Goal: Task Accomplishment & Management: Manage account settings

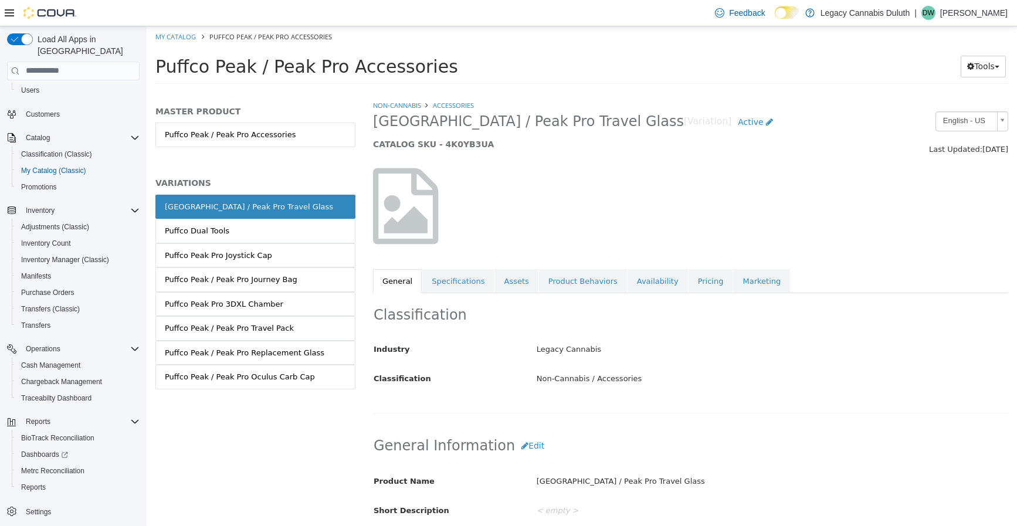
scroll to position [59, 0]
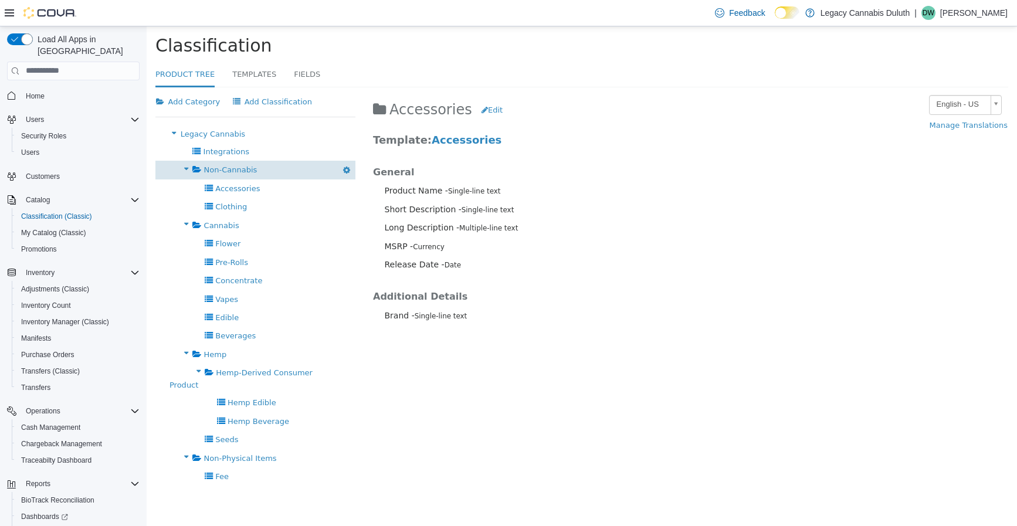
click at [233, 167] on span "Non-Cannabis" at bounding box center [230, 169] width 53 height 9
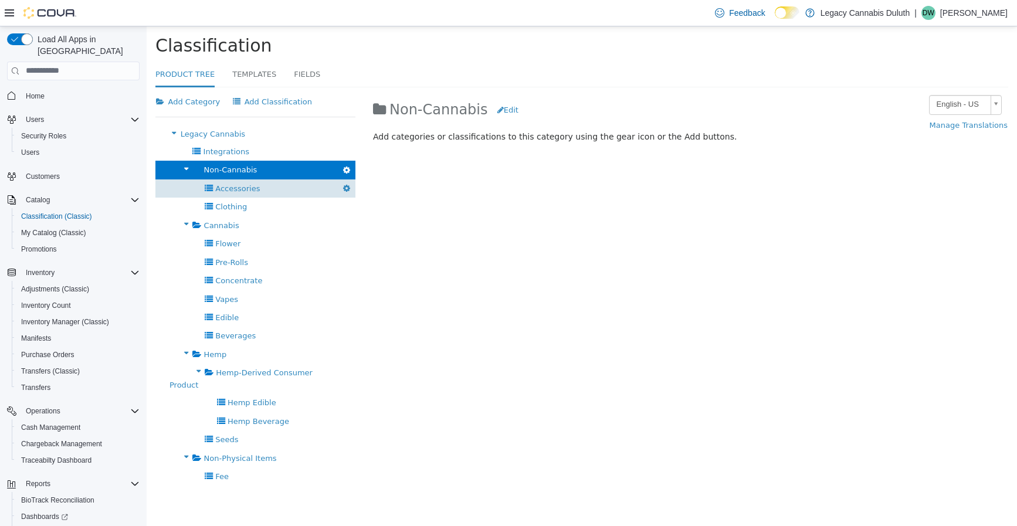
click at [233, 192] on span "Accessories" at bounding box center [237, 188] width 45 height 9
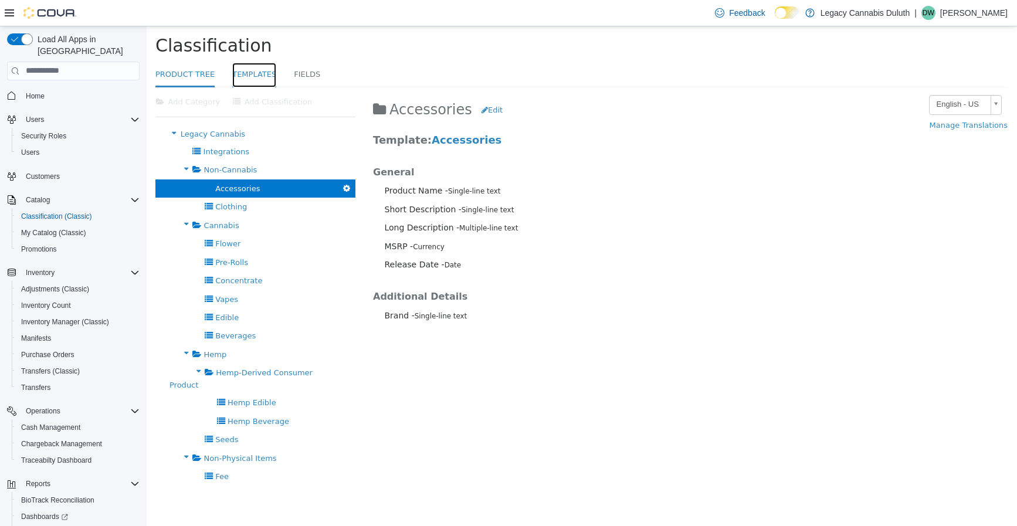
click at [244, 67] on link "Templates" at bounding box center [254, 74] width 44 height 25
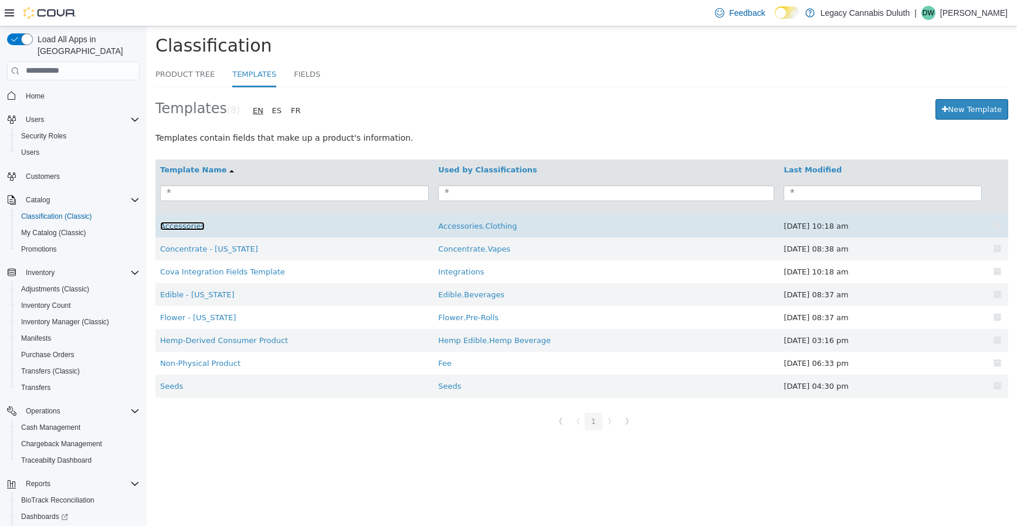
click at [179, 229] on link "Accessories" at bounding box center [182, 225] width 45 height 9
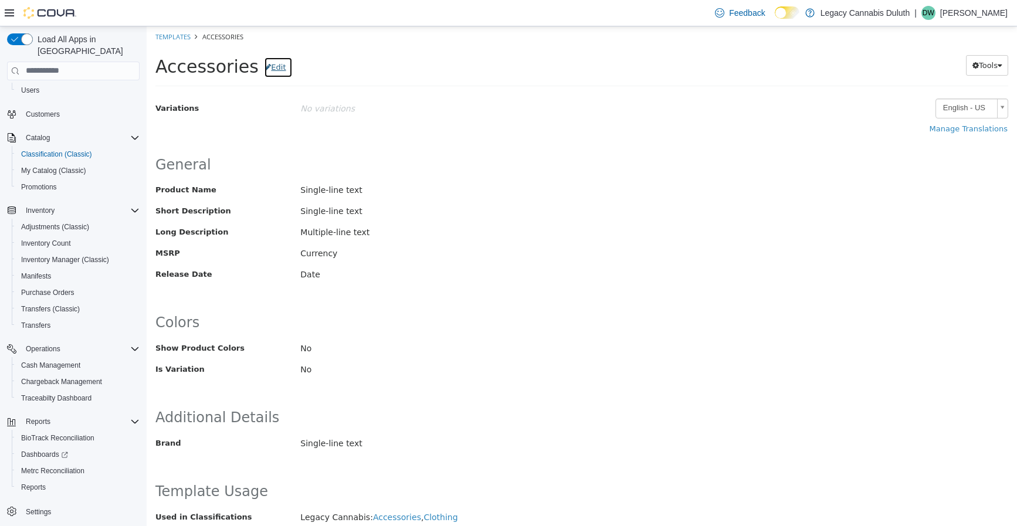
click at [264, 69] on button "Edit" at bounding box center [278, 66] width 28 height 21
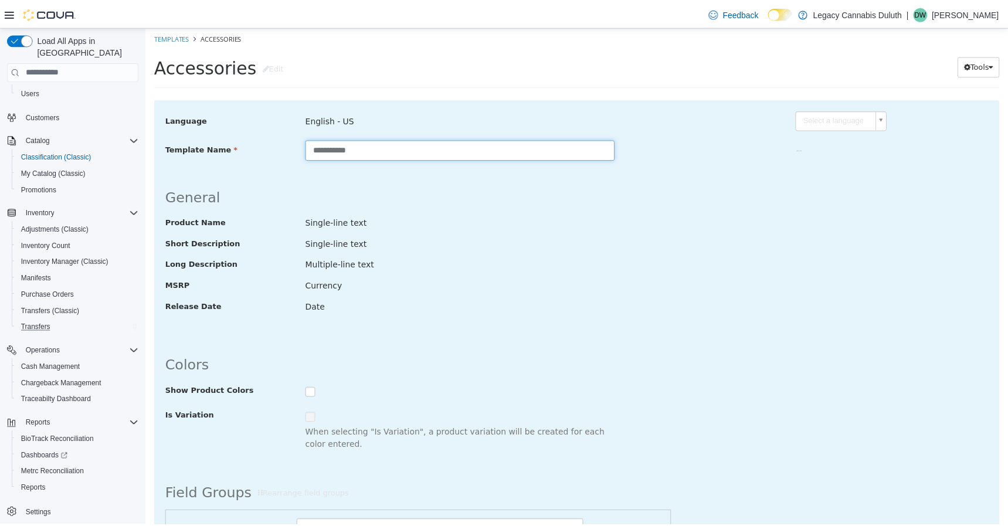
scroll to position [62, 0]
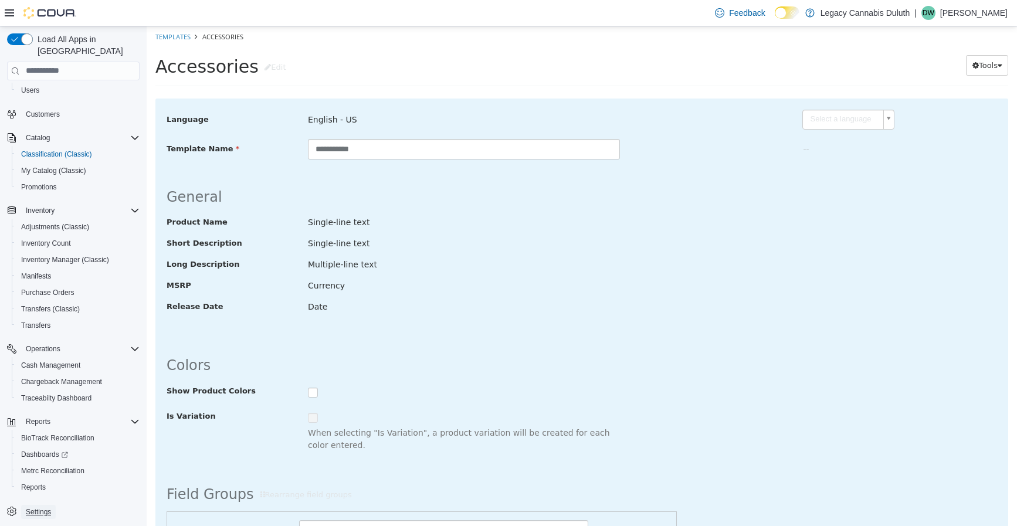
click at [36, 507] on span "Settings" at bounding box center [38, 511] width 25 height 9
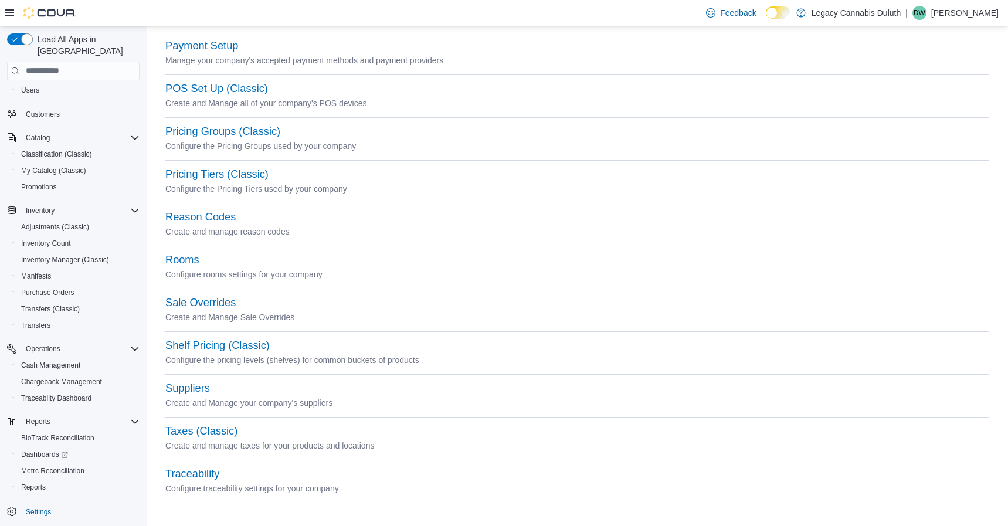
scroll to position [478, 0]
click at [214, 429] on button "Taxes (Classic)" at bounding box center [201, 428] width 72 height 12
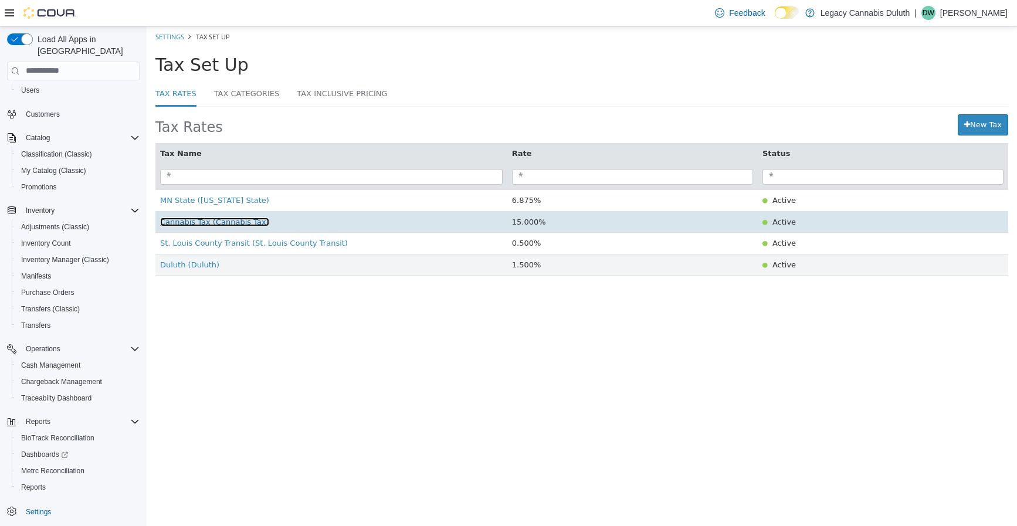
click at [187, 222] on span "Cannabis Tax (Cannabis Tax)" at bounding box center [214, 221] width 109 height 9
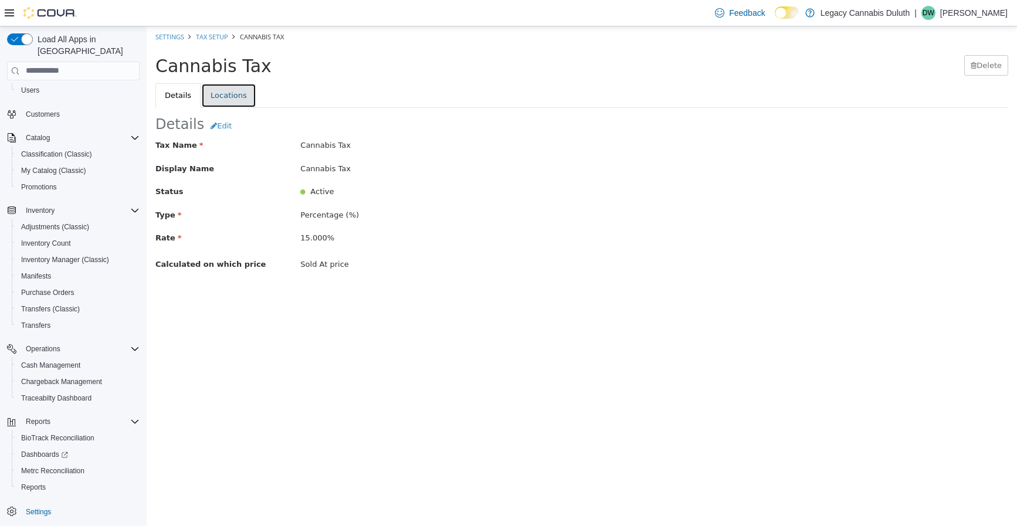
click at [221, 93] on link "Locations" at bounding box center [228, 95] width 55 height 25
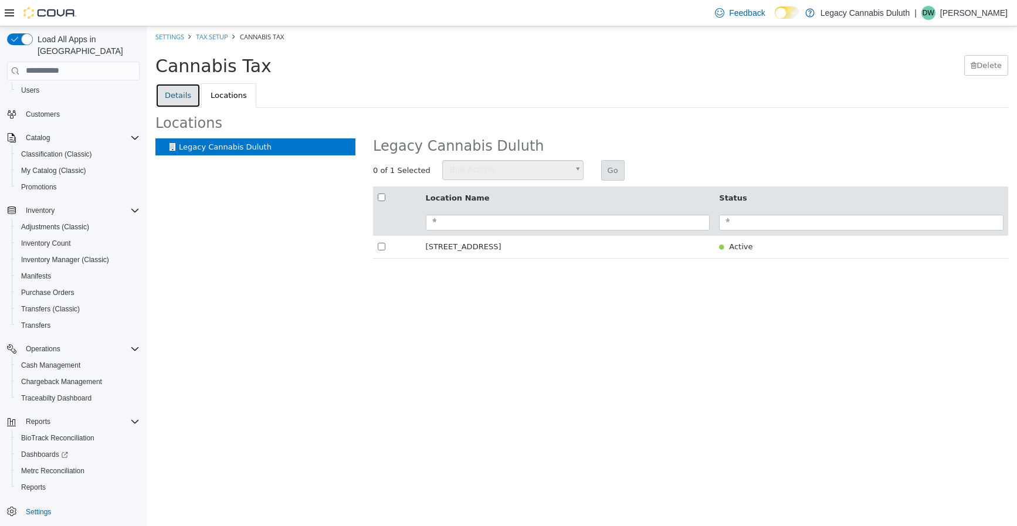
click at [185, 88] on link "Details" at bounding box center [177, 95] width 45 height 25
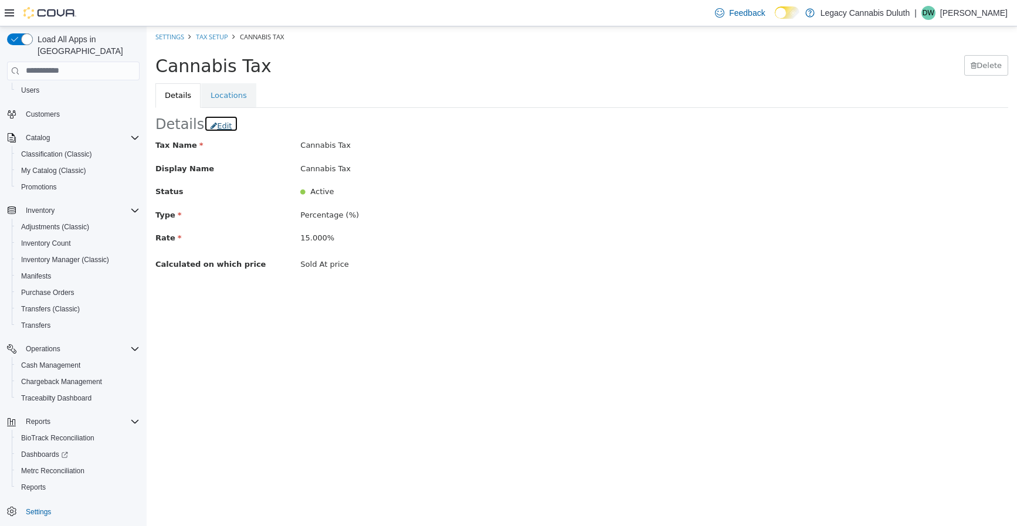
click at [221, 125] on button "Edit" at bounding box center [221, 123] width 34 height 17
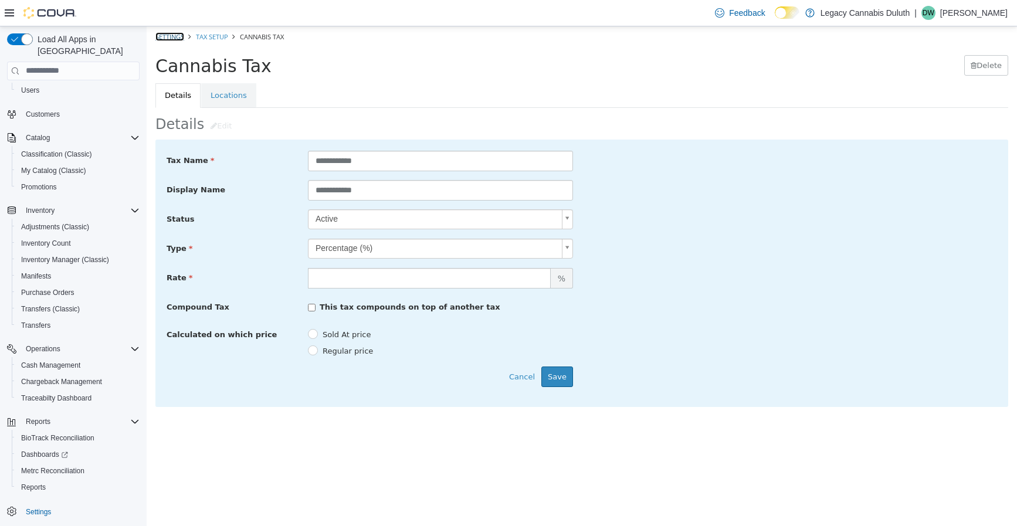
click at [172, 32] on link "Settings" at bounding box center [169, 36] width 29 height 9
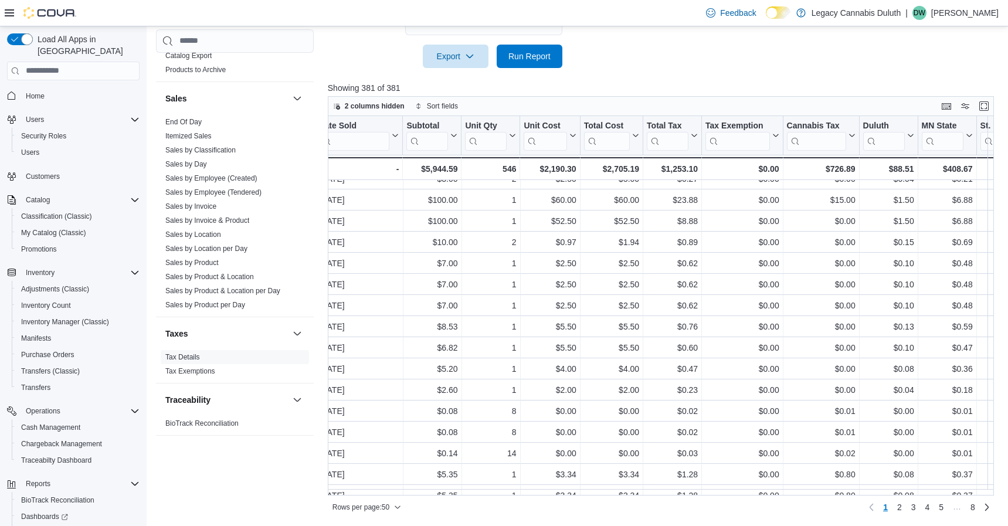
scroll to position [687, 1317]
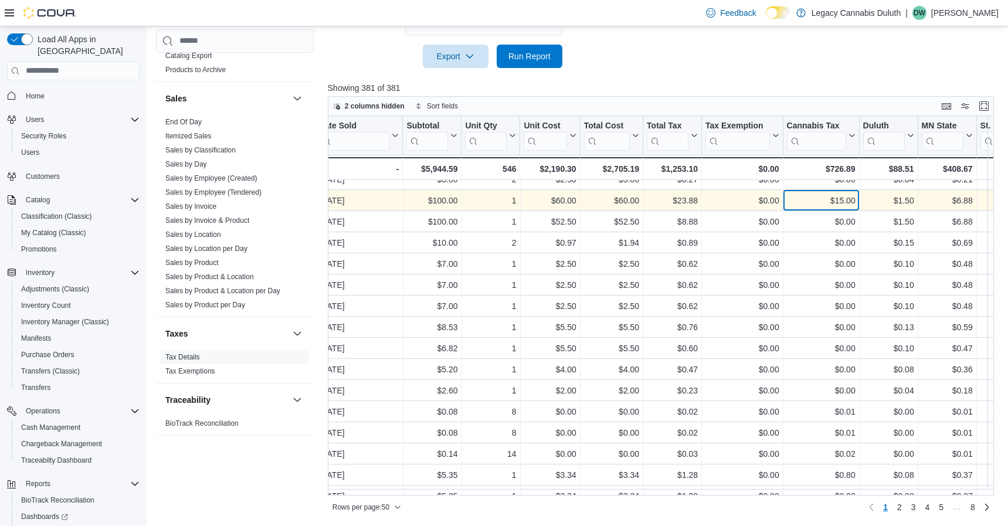
click at [839, 205] on div "$15.00" at bounding box center [821, 201] width 69 height 14
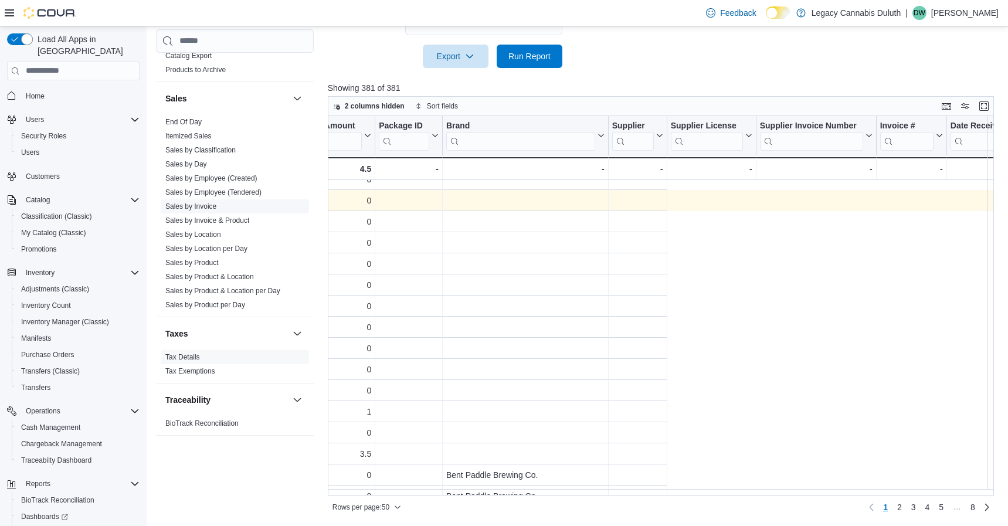
scroll to position [687, 0]
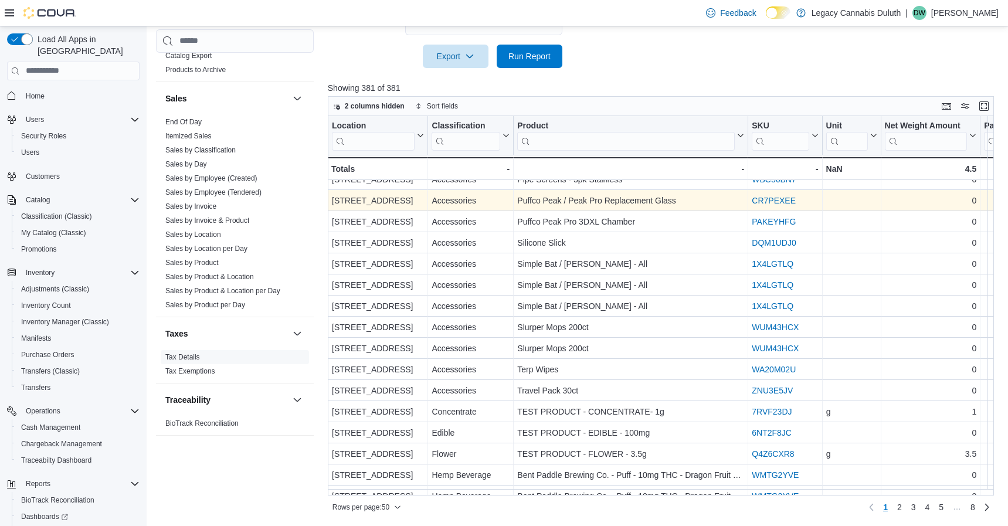
drag, startPoint x: 573, startPoint y: 199, endPoint x: 418, endPoint y: 200, distance: 154.9
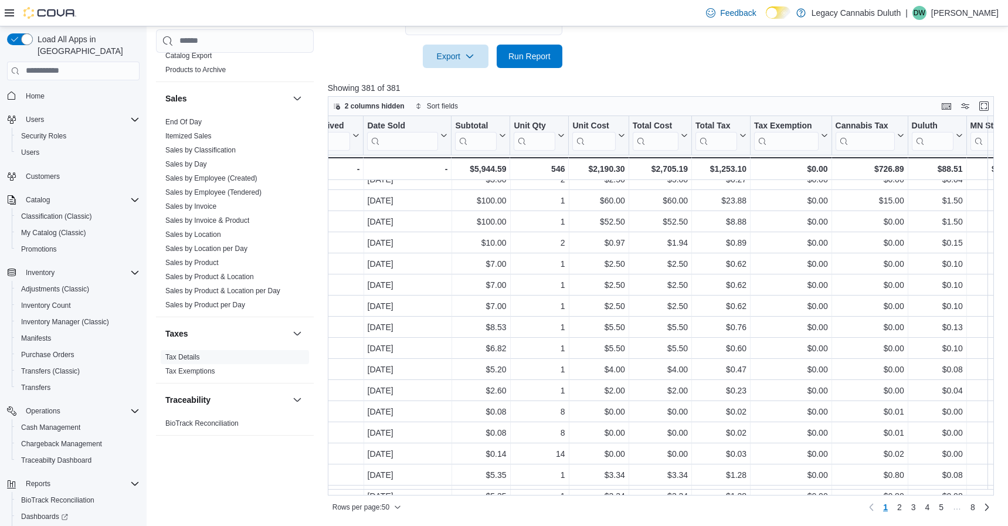
scroll to position [687, 1309]
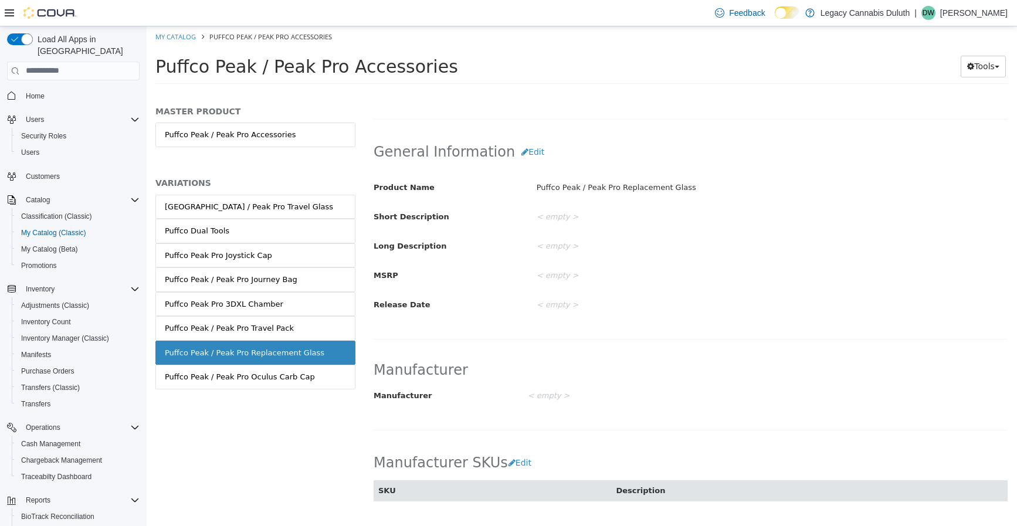
scroll to position [293, 0]
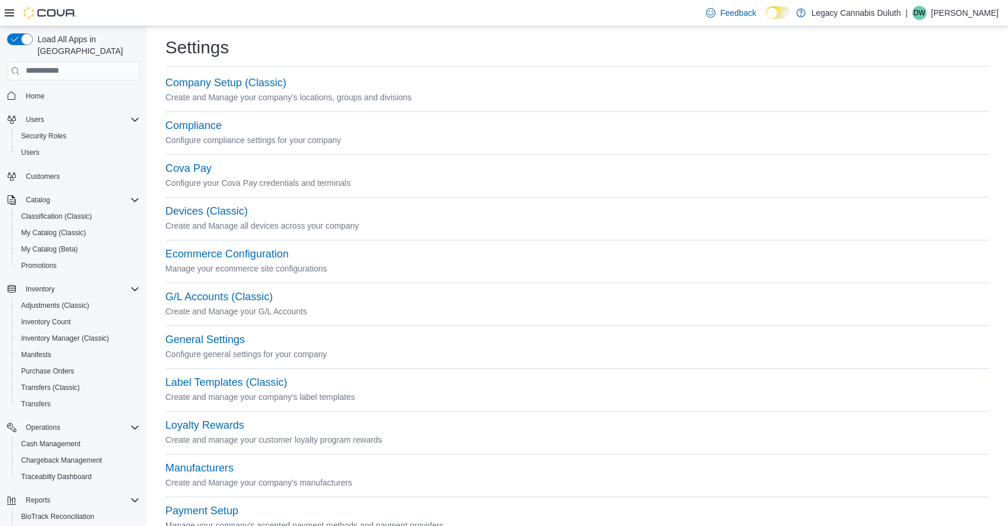
scroll to position [8, 0]
click at [40, 212] on span "Classification (Classic)" at bounding box center [56, 216] width 71 height 9
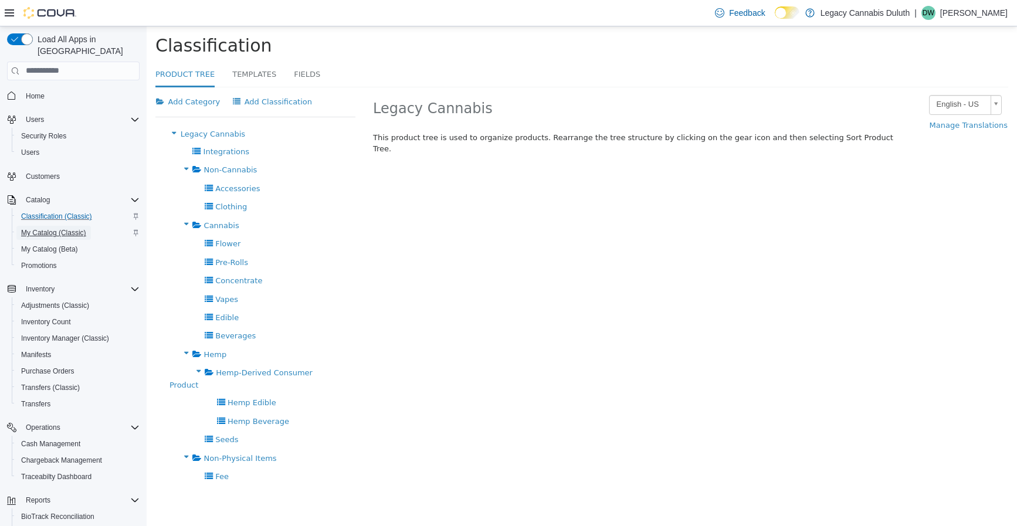
click at [55, 228] on span "My Catalog (Classic)" at bounding box center [53, 232] width 65 height 9
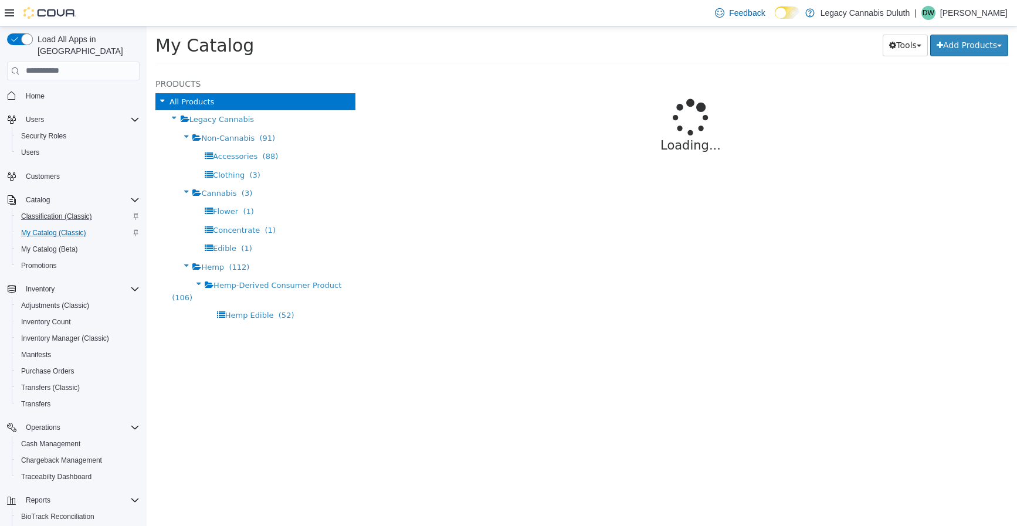
select select "**********"
